Goal: Contribute content: Add original content to the website for others to see

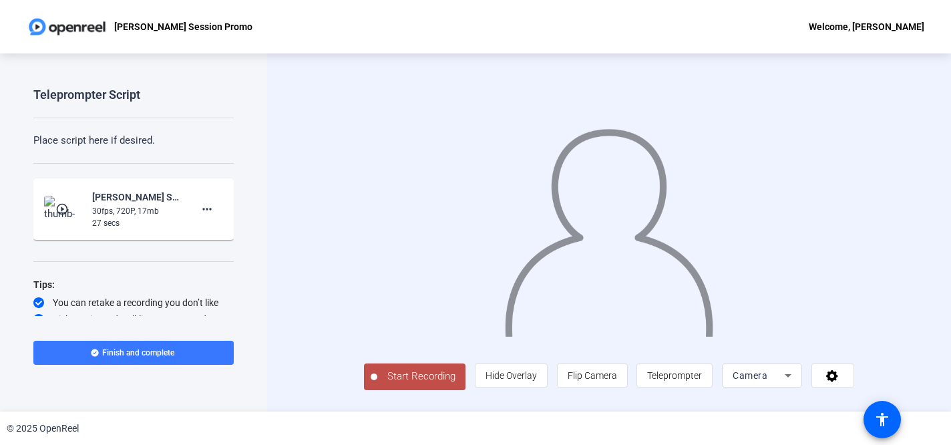
click at [381, 384] on span "Start Recording" at bounding box center [421, 376] width 88 height 15
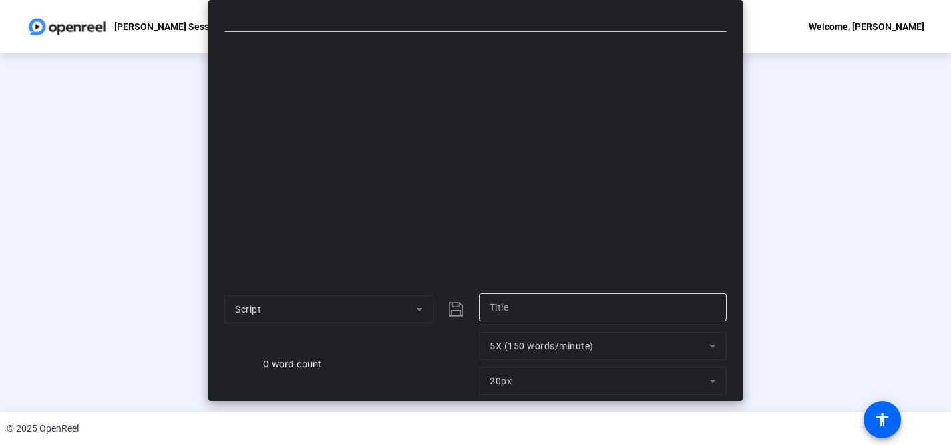
type input "Script"
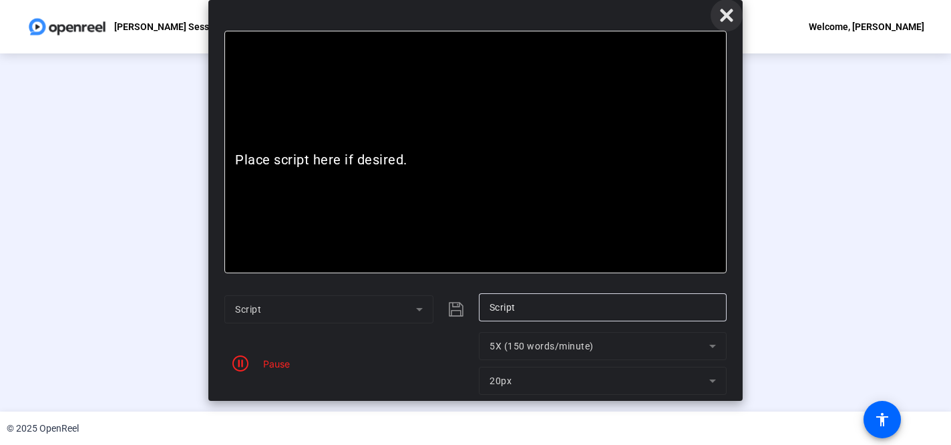
click at [724, 17] on icon at bounding box center [726, 15] width 13 height 13
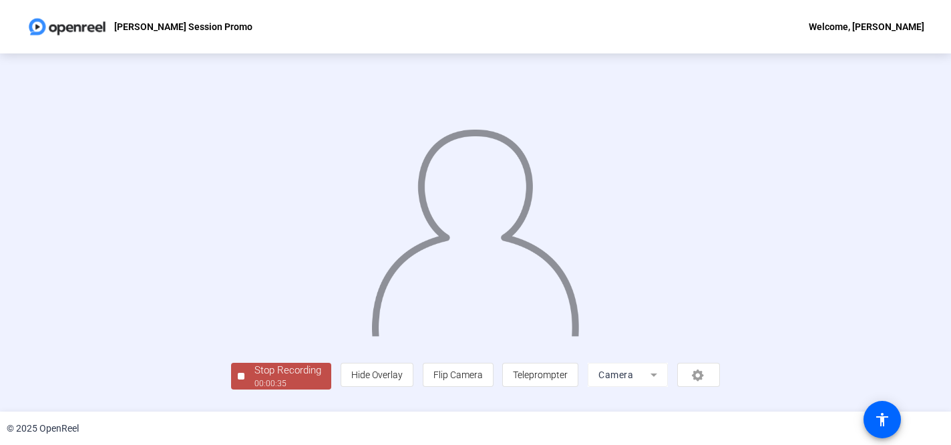
scroll to position [61, 0]
click at [254, 378] on div "Stop Recording" at bounding box center [287, 370] width 67 height 15
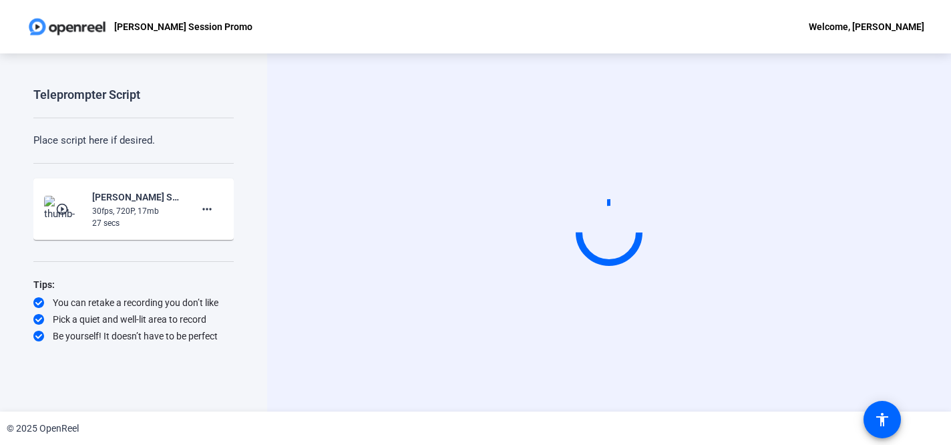
scroll to position [0, 0]
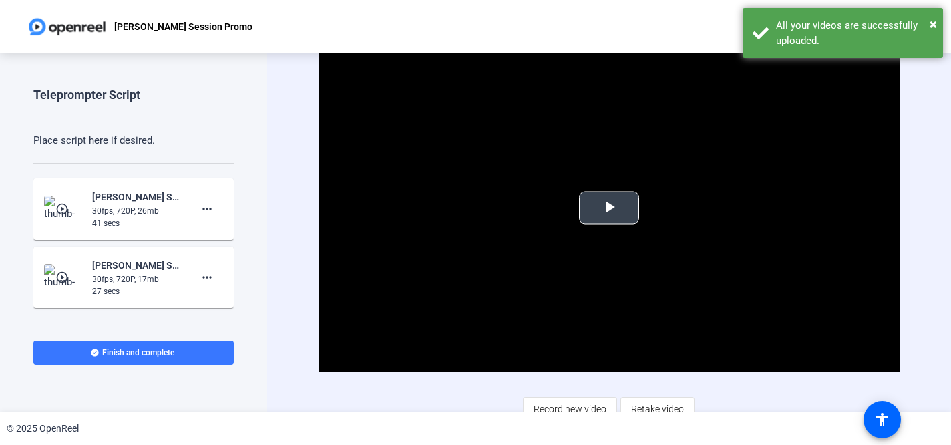
click at [609, 208] on span "Video Player" at bounding box center [609, 208] width 0 height 0
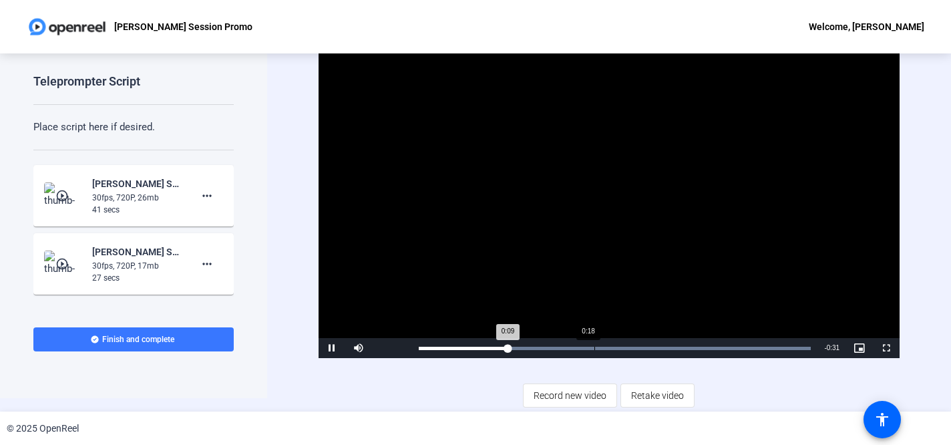
scroll to position [13, 0]
click at [363, 348] on span "Video Player" at bounding box center [358, 348] width 27 height 0
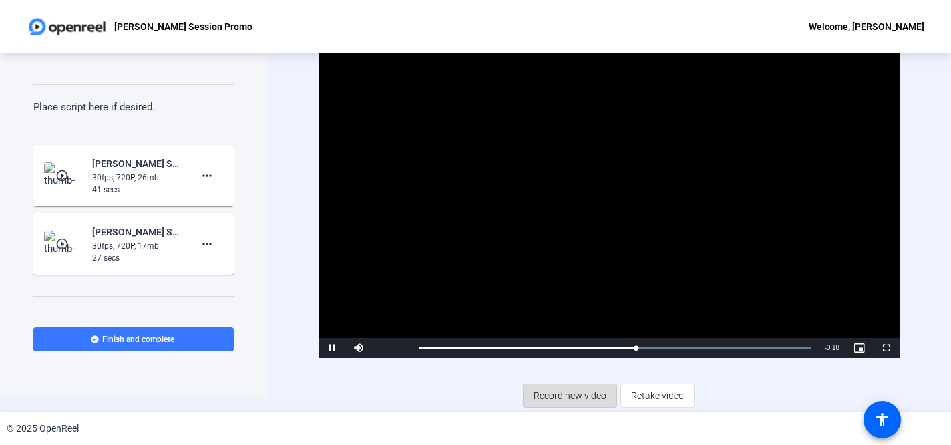
click at [578, 395] on span "Record new video" at bounding box center [569, 395] width 73 height 25
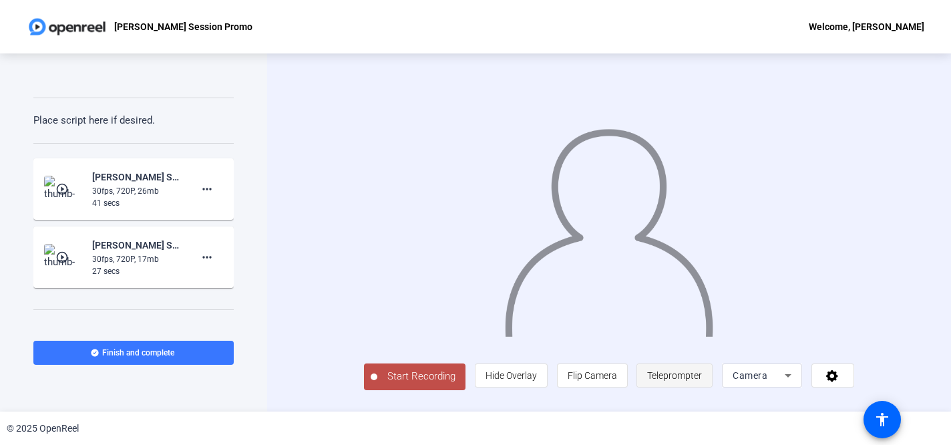
scroll to position [16, 0]
click at [796, 383] on icon at bounding box center [788, 375] width 16 height 16
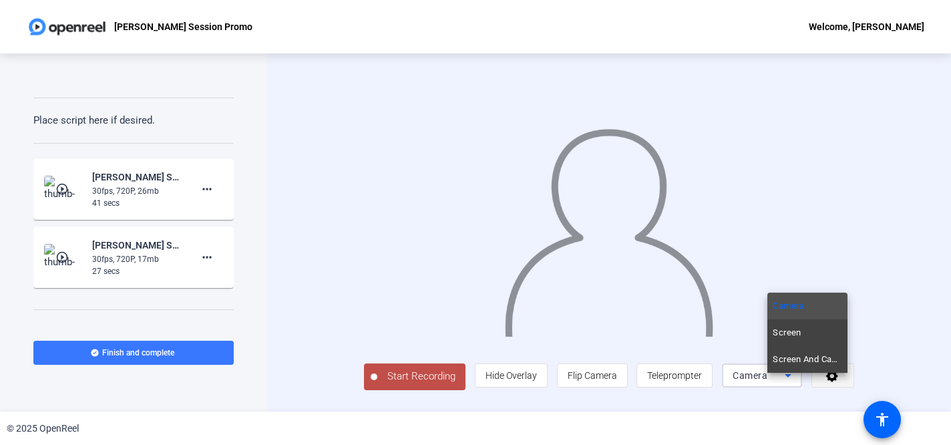
click at [840, 382] on icon at bounding box center [832, 375] width 15 height 13
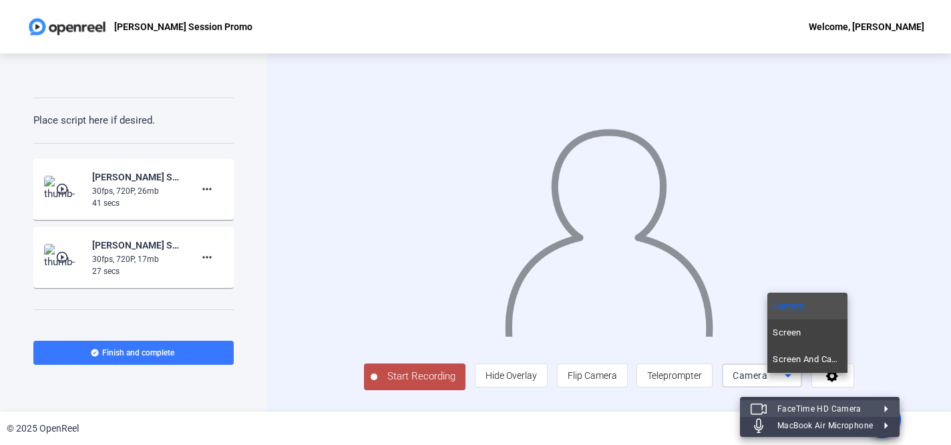
click at [432, 385] on div at bounding box center [475, 222] width 951 height 445
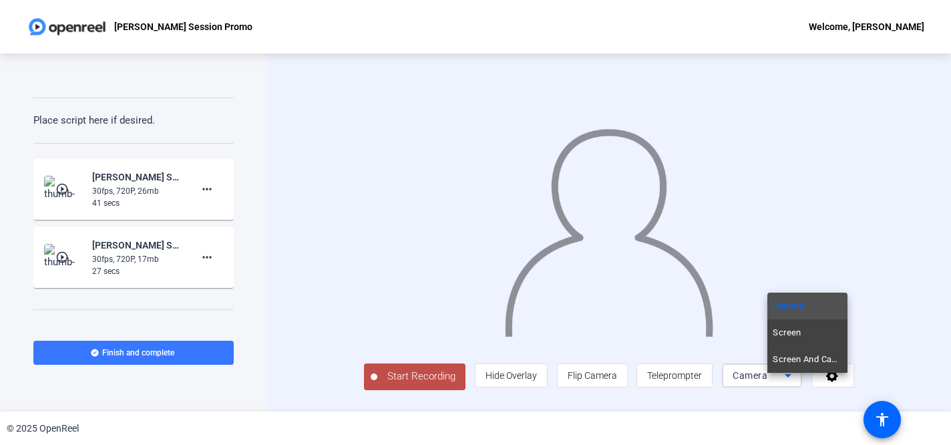
click at [361, 388] on div at bounding box center [475, 222] width 951 height 445
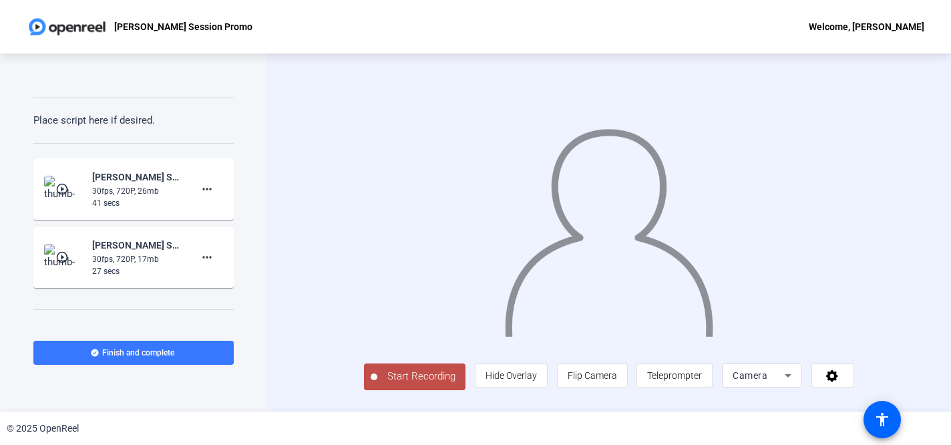
click at [383, 383] on span "Start Recording" at bounding box center [421, 376] width 88 height 15
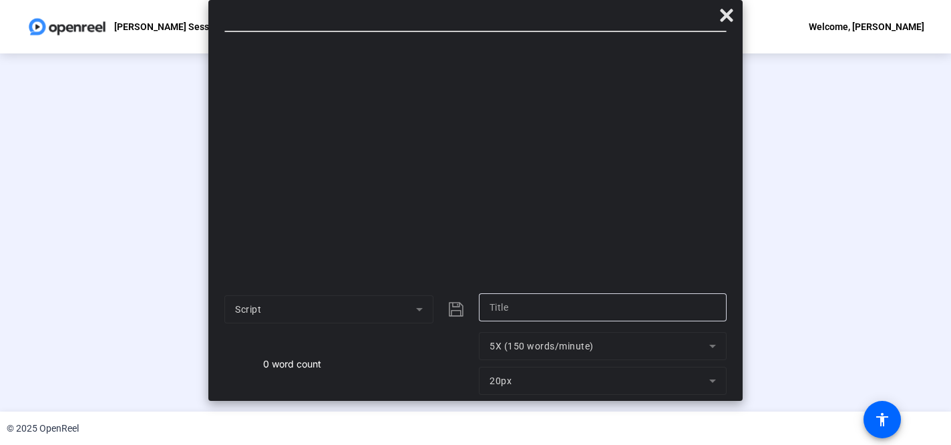
type input "Script"
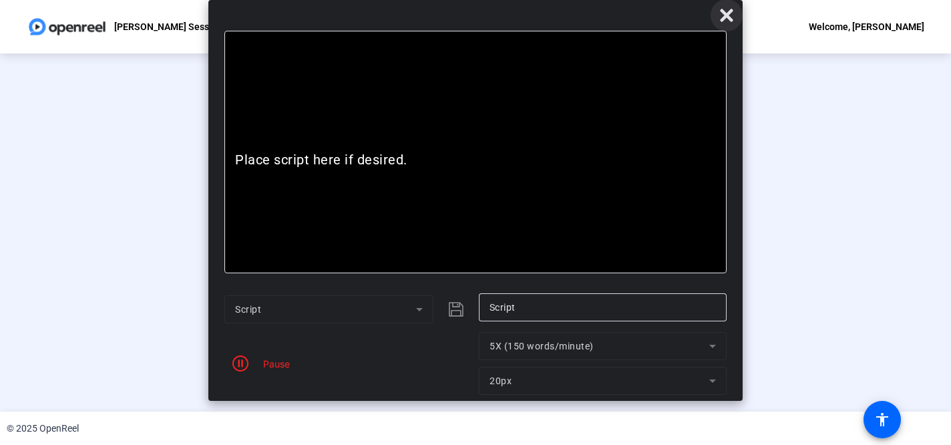
click at [727, 19] on icon at bounding box center [726, 15] width 16 height 16
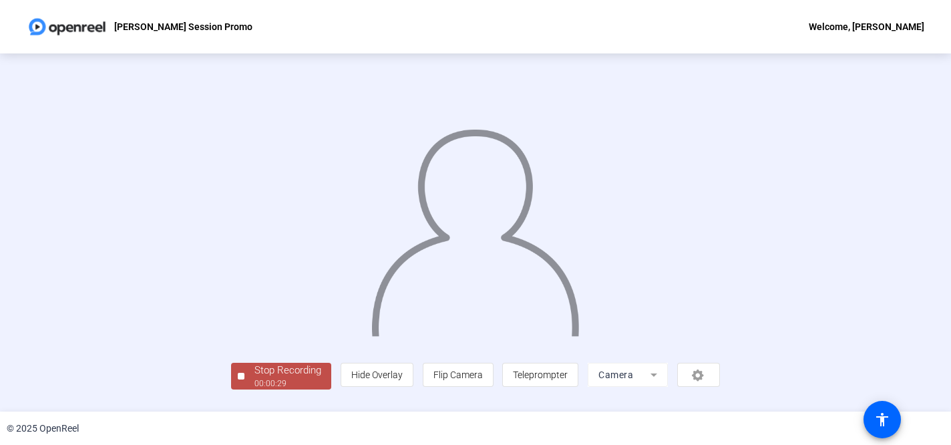
scroll to position [61, 0]
click at [254, 378] on div "Stop Recording" at bounding box center [287, 370] width 67 height 15
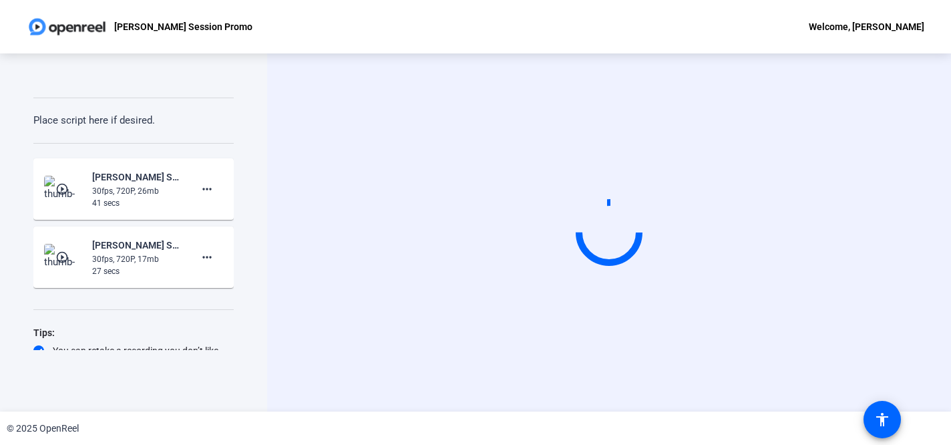
scroll to position [0, 0]
